Goal: Check status: Check status

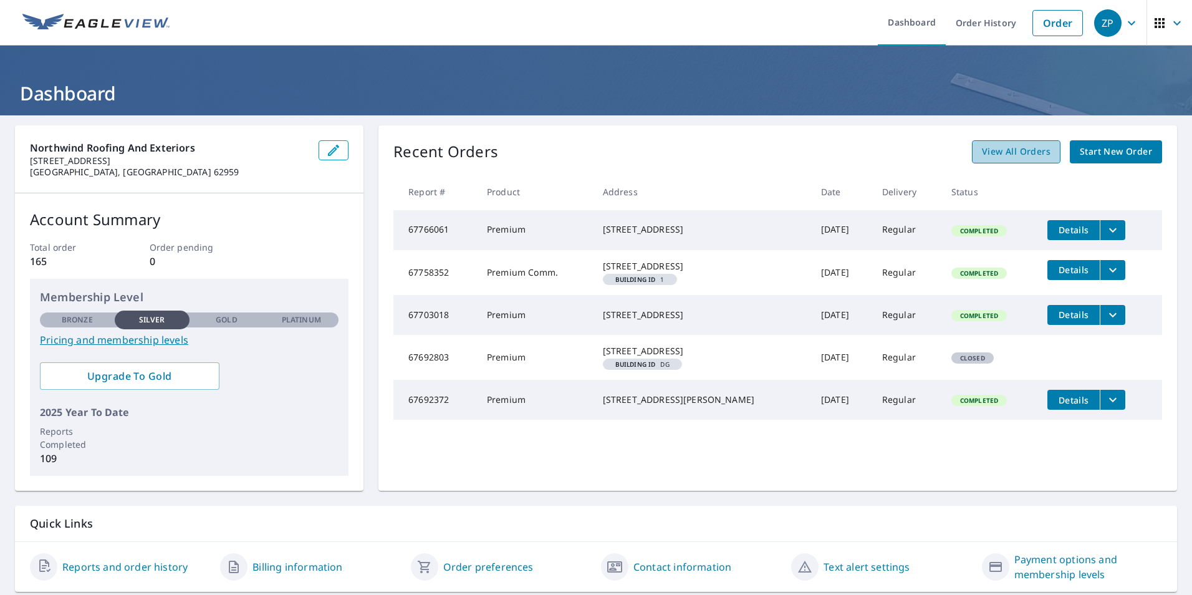
click at [974, 144] on link "View All Orders" at bounding box center [1016, 151] width 89 height 23
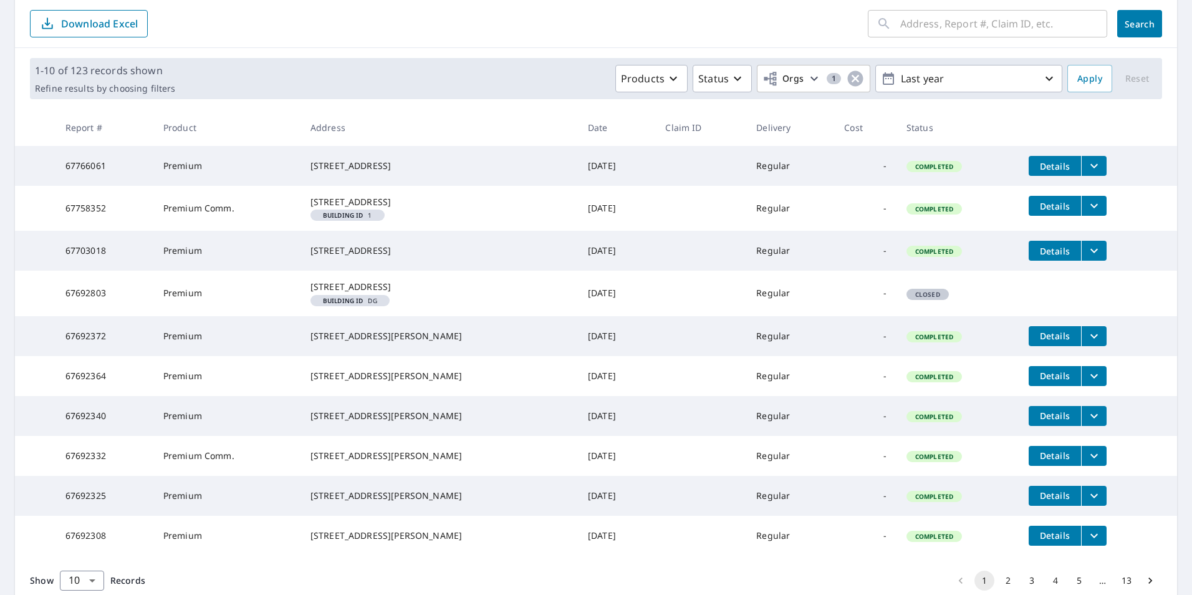
scroll to position [248, 0]
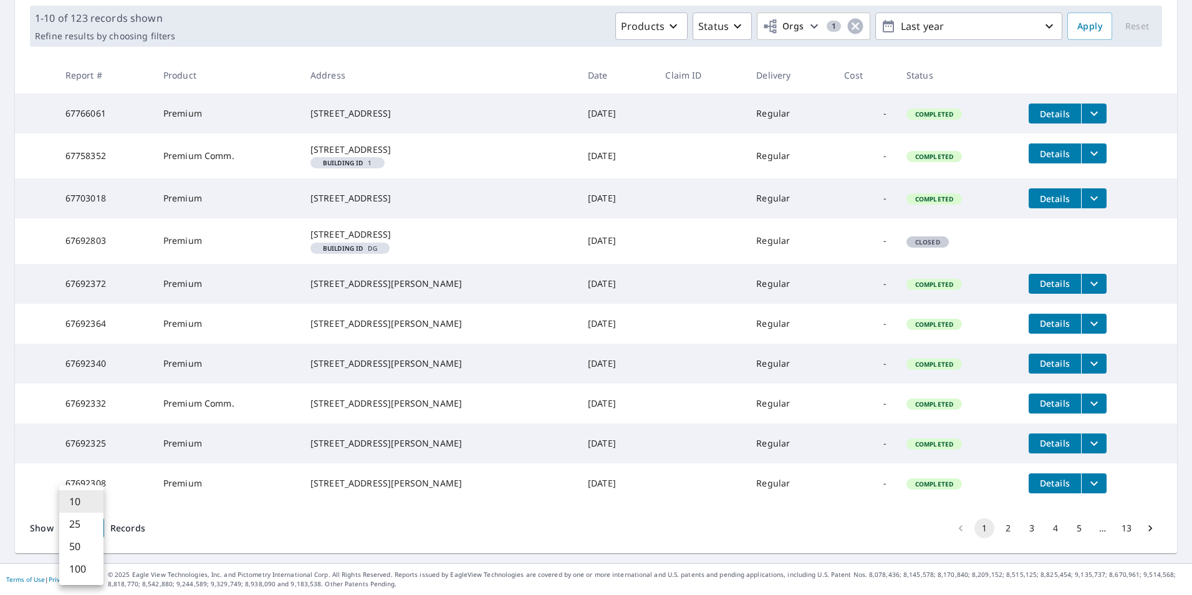
click at [87, 531] on body "ZP ZP Dashboard Order History Order ZP Dashboard / Order History Order History …" at bounding box center [596, 297] width 1192 height 595
click at [90, 575] on li "100" at bounding box center [81, 568] width 44 height 22
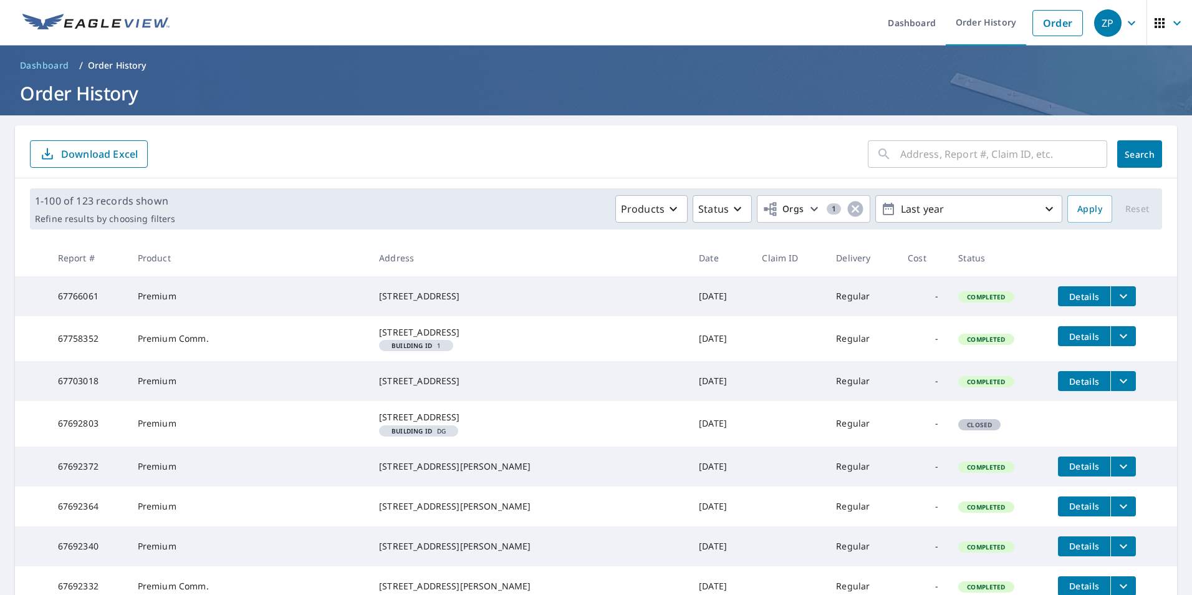
click at [992, 158] on input "text" at bounding box center [1003, 154] width 207 height 35
type input "[STREET_ADDRESS]"
click button "Search" at bounding box center [1139, 153] width 45 height 27
